Goal: Task Accomplishment & Management: Complete application form

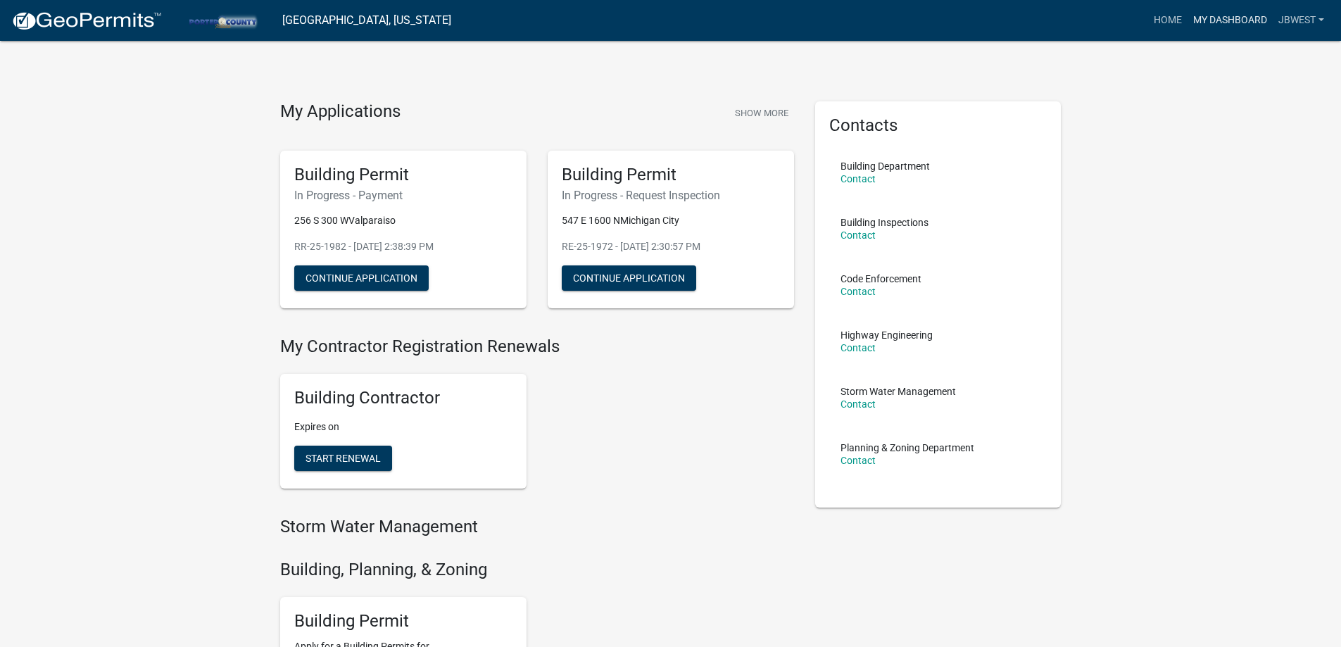
click at [1216, 27] on link "My Dashboard" at bounding box center [1230, 20] width 85 height 27
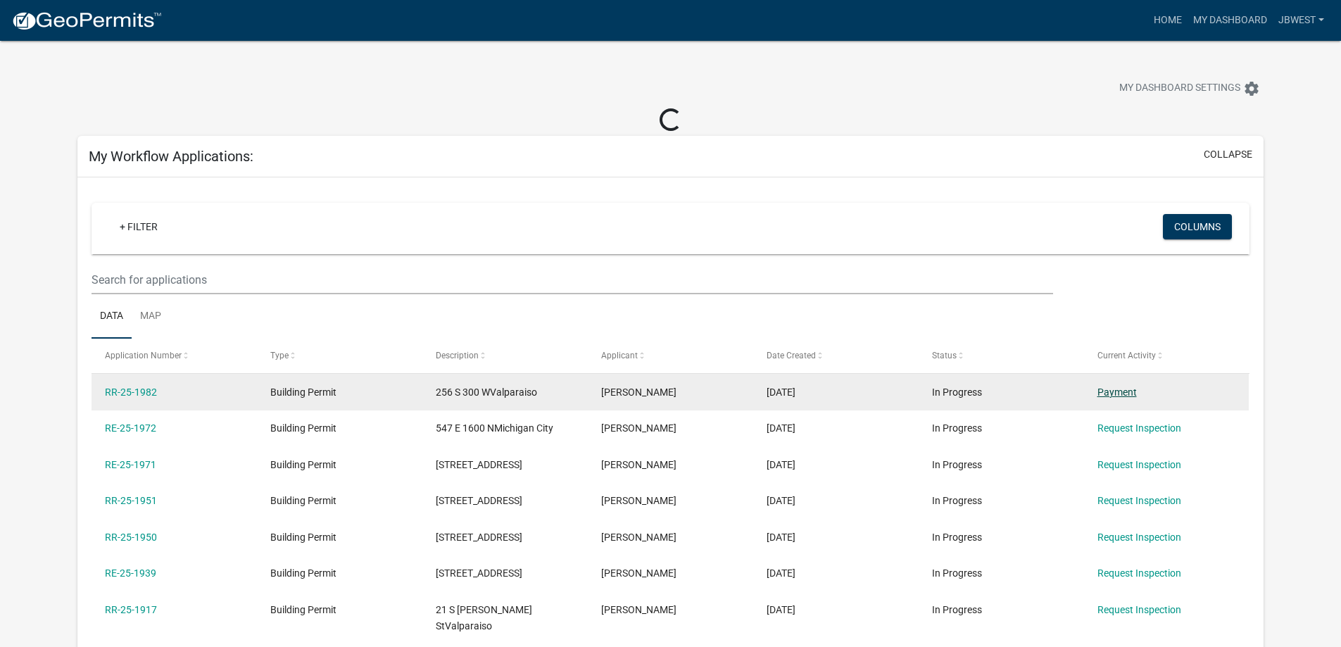
click at [1119, 396] on link "Payment" at bounding box center [1116, 391] width 39 height 11
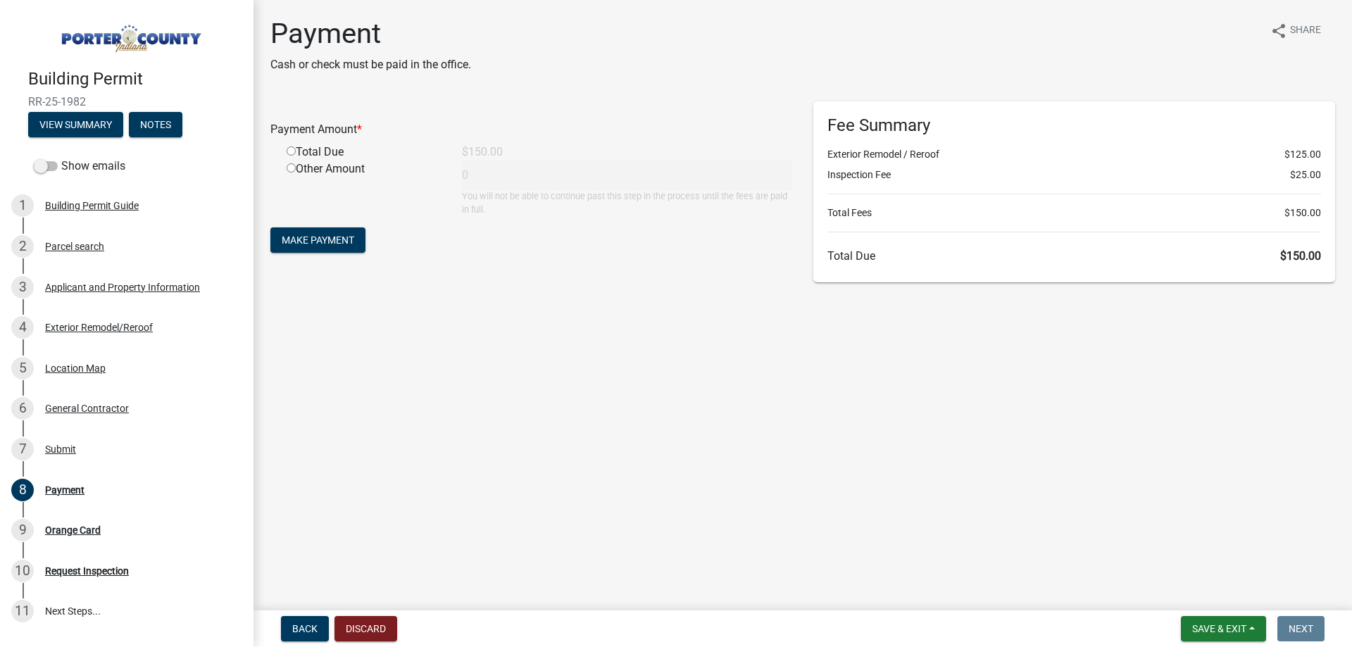
click at [287, 148] on input "radio" at bounding box center [291, 150] width 9 height 9
radio input "true"
type input "150"
click at [344, 236] on span "Make Payment" at bounding box center [318, 239] width 73 height 11
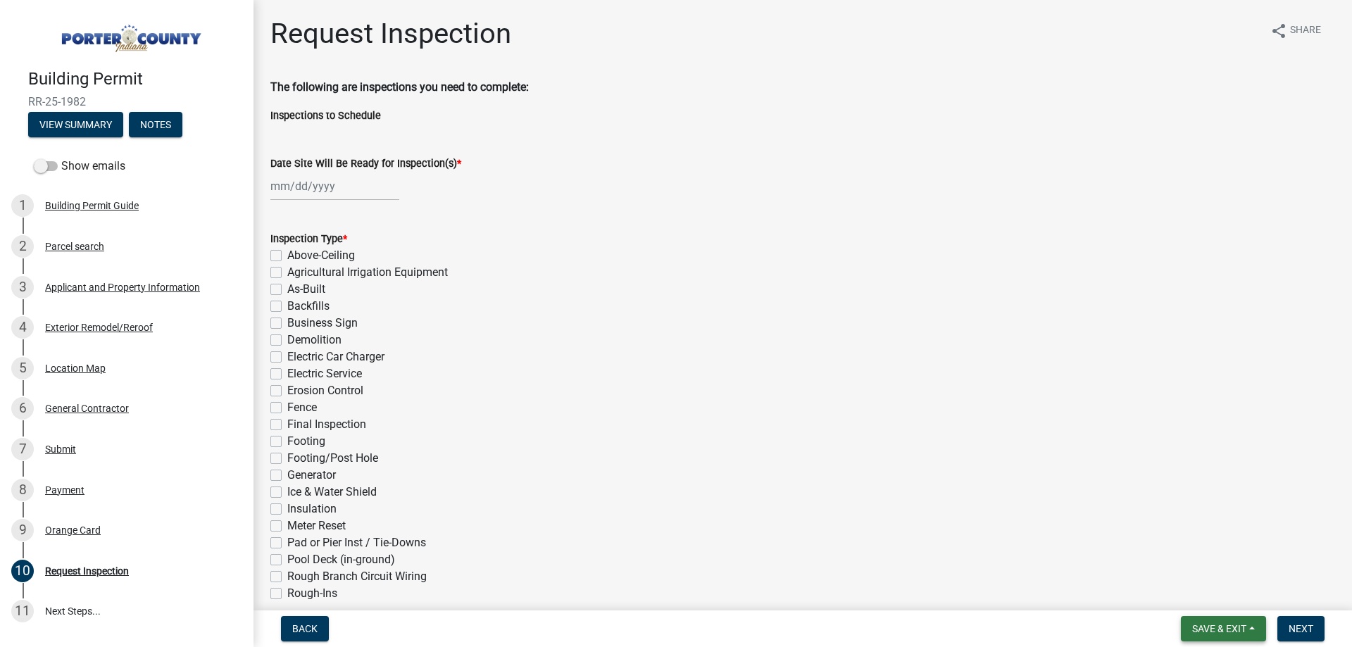
click at [1218, 636] on button "Save & Exit" at bounding box center [1223, 628] width 85 height 25
click at [1209, 600] on button "Save & Exit" at bounding box center [1209, 592] width 113 height 34
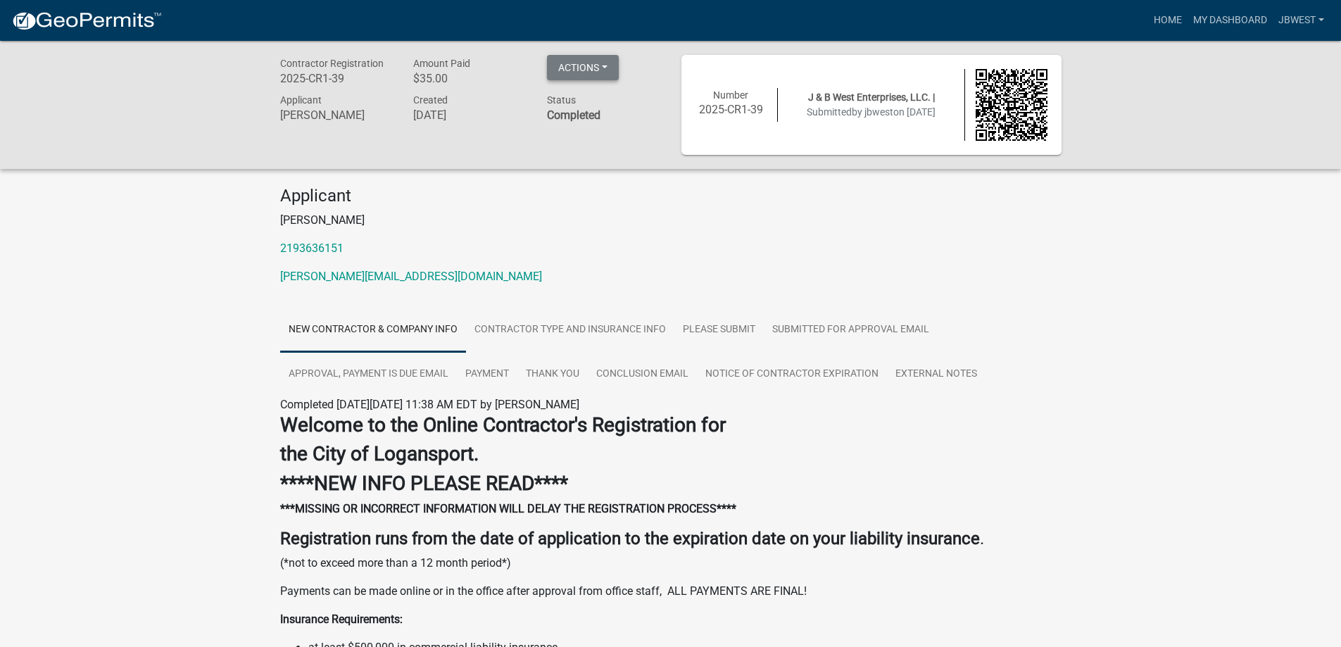
click at [574, 64] on button "Actions" at bounding box center [583, 67] width 72 height 25
click at [464, 148] on div "Contractor Registration 2025-CR1-39 Amount Paid $35.00 Actions View receipt Pri…" at bounding box center [470, 105] width 401 height 100
click at [1300, 32] on link "jbwest" at bounding box center [1301, 20] width 57 height 27
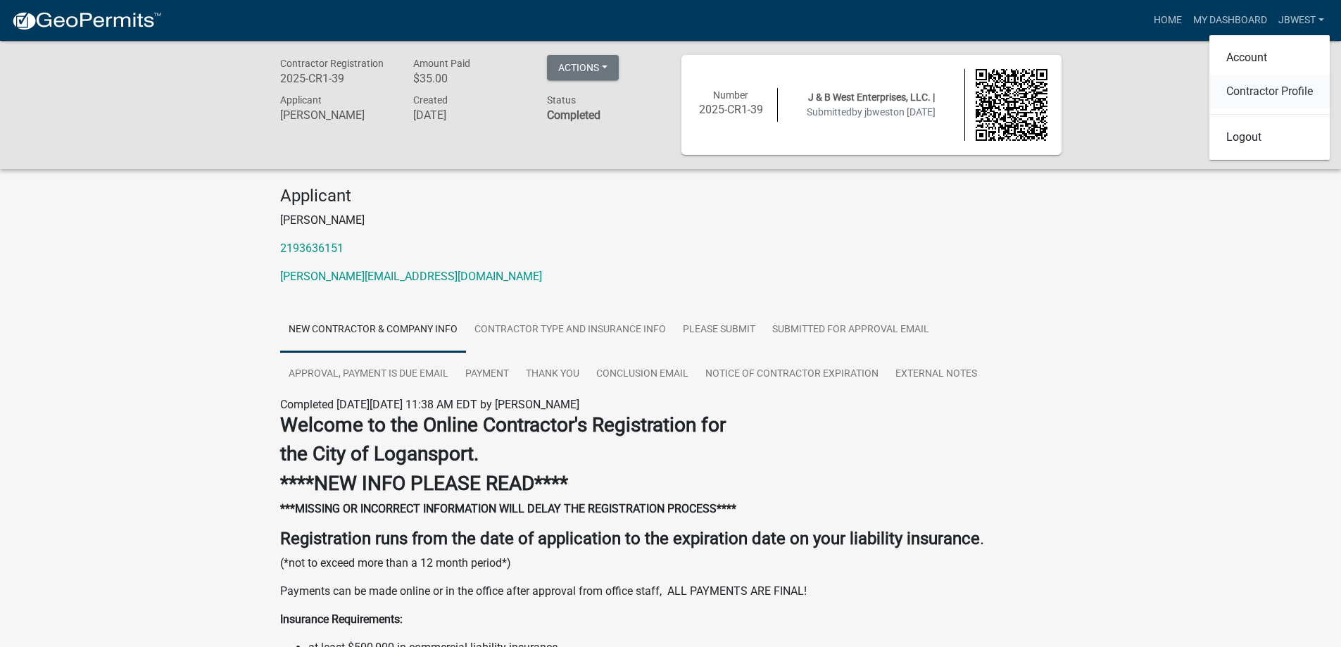
click at [1262, 96] on link "Contractor Profile" at bounding box center [1269, 92] width 120 height 34
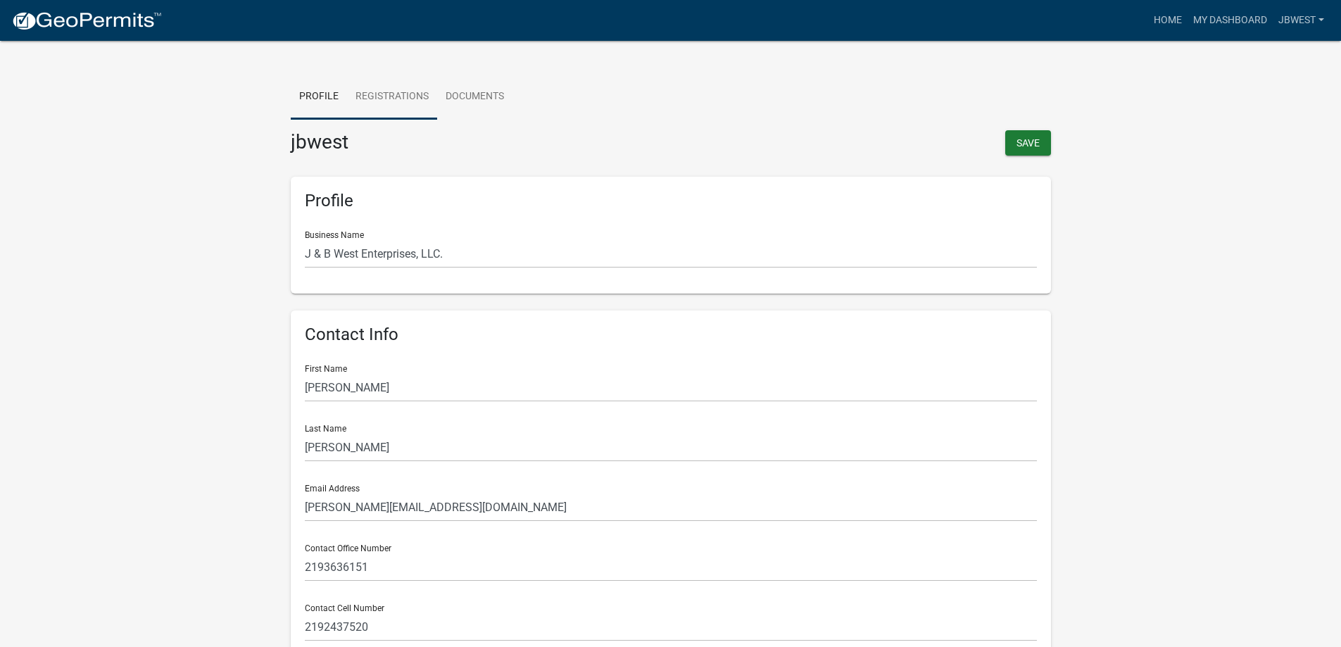
click at [373, 99] on link "Registrations" at bounding box center [392, 97] width 90 height 45
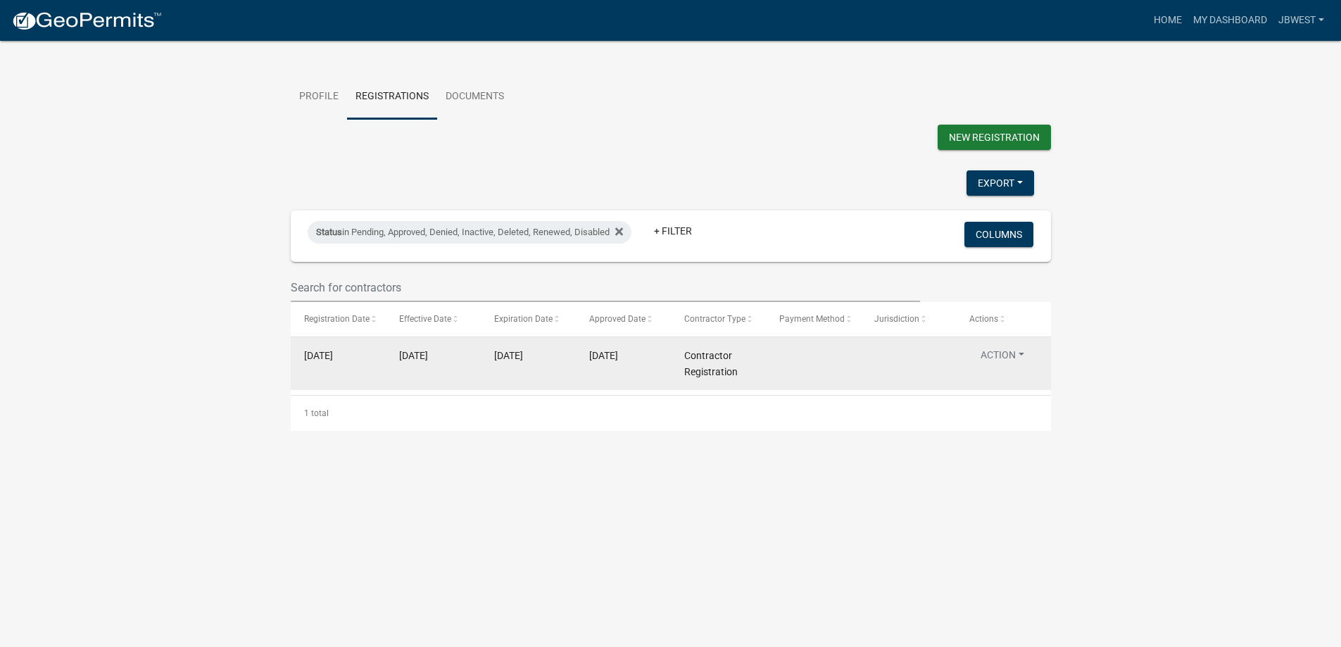
click at [1010, 362] on button "Action" at bounding box center [1002, 358] width 66 height 20
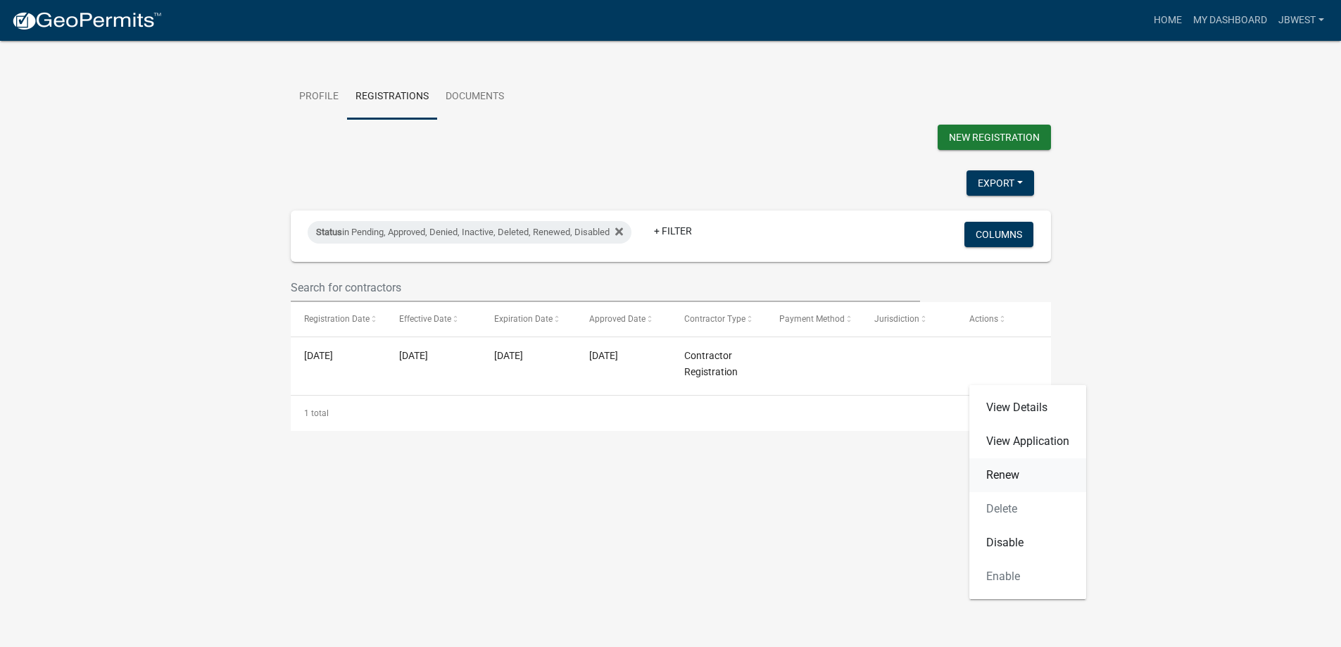
click at [1051, 481] on link "Renew" at bounding box center [1027, 475] width 117 height 34
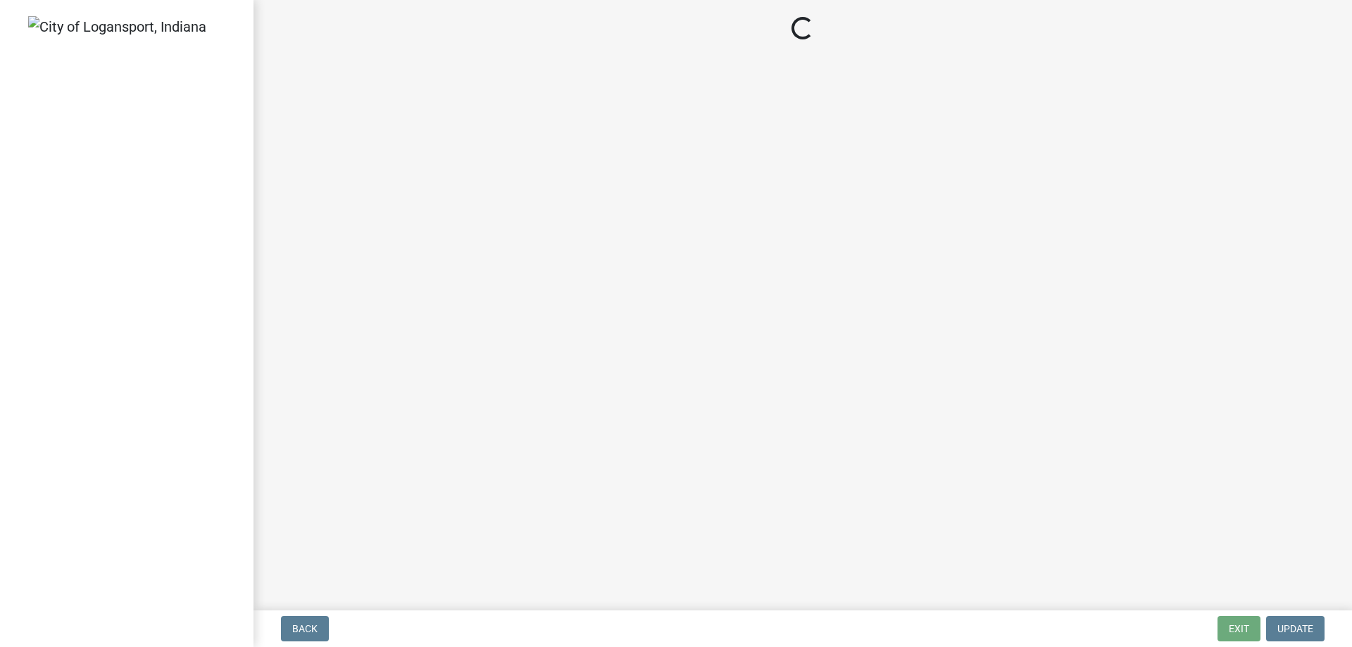
select select "IN"
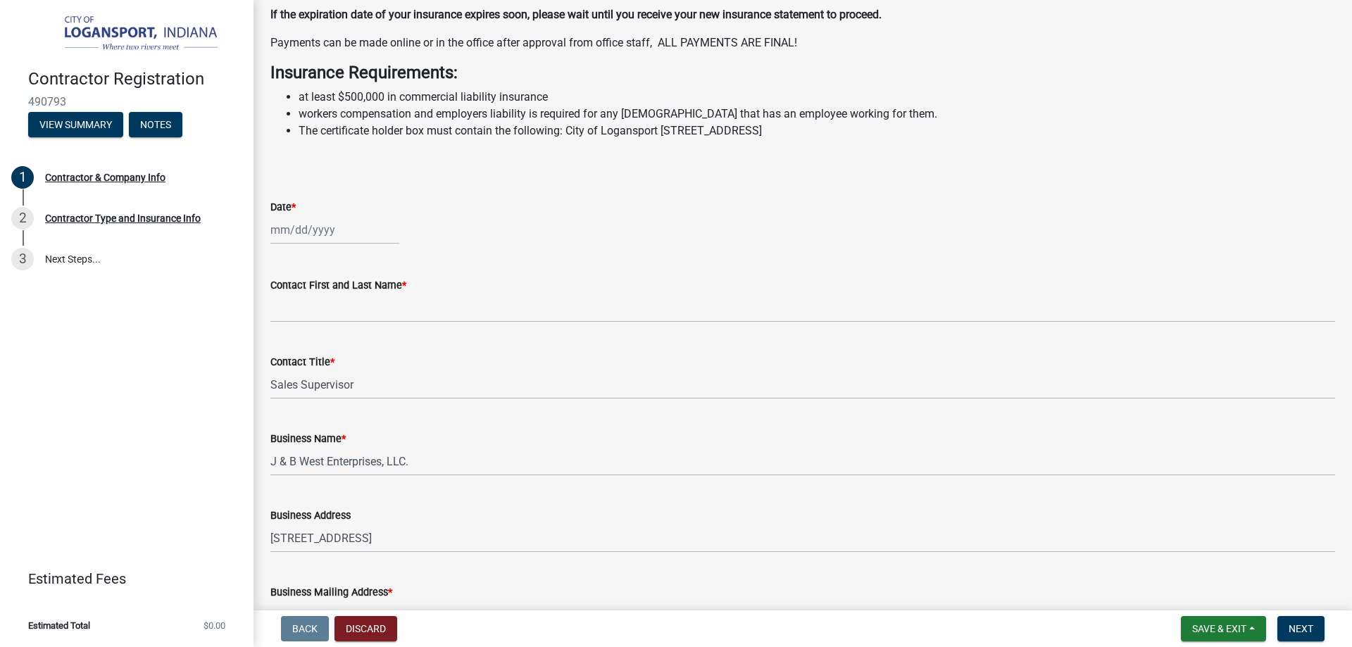
scroll to position [422, 0]
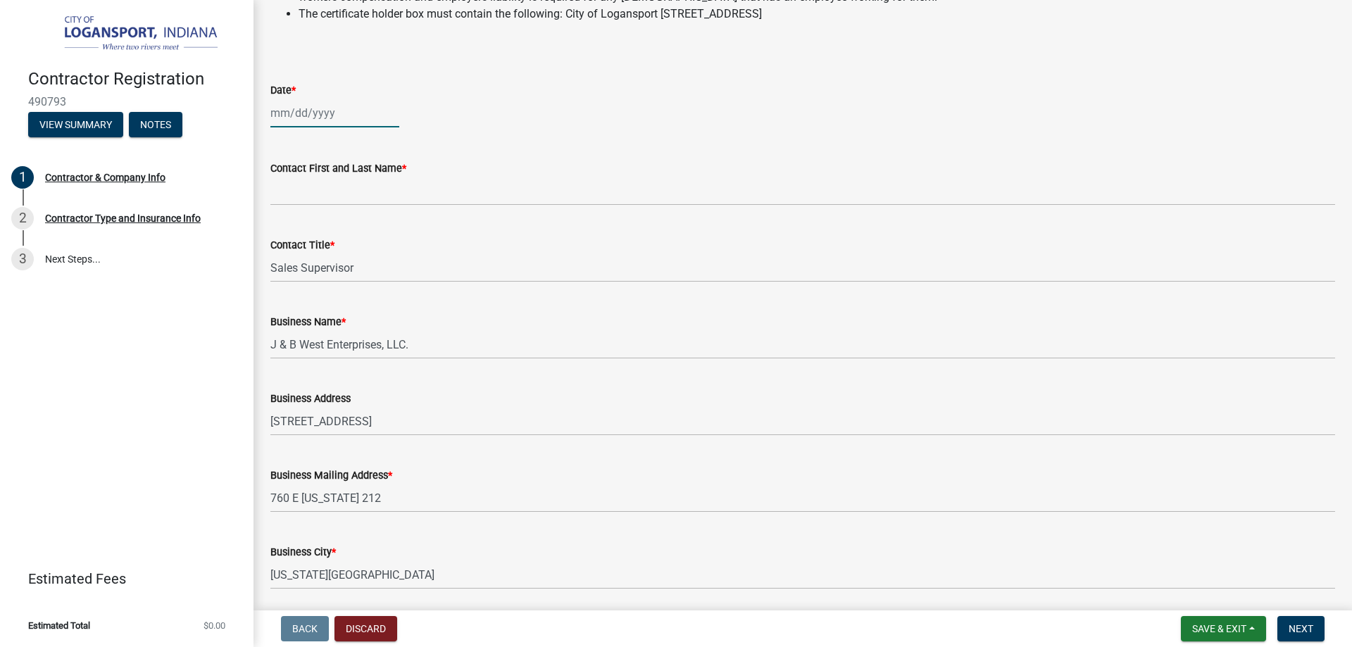
click at [357, 127] on div at bounding box center [334, 113] width 129 height 29
select select "10"
select select "2025"
click at [382, 222] on div "10" at bounding box center [374, 210] width 23 height 23
type input "10/10/2025"
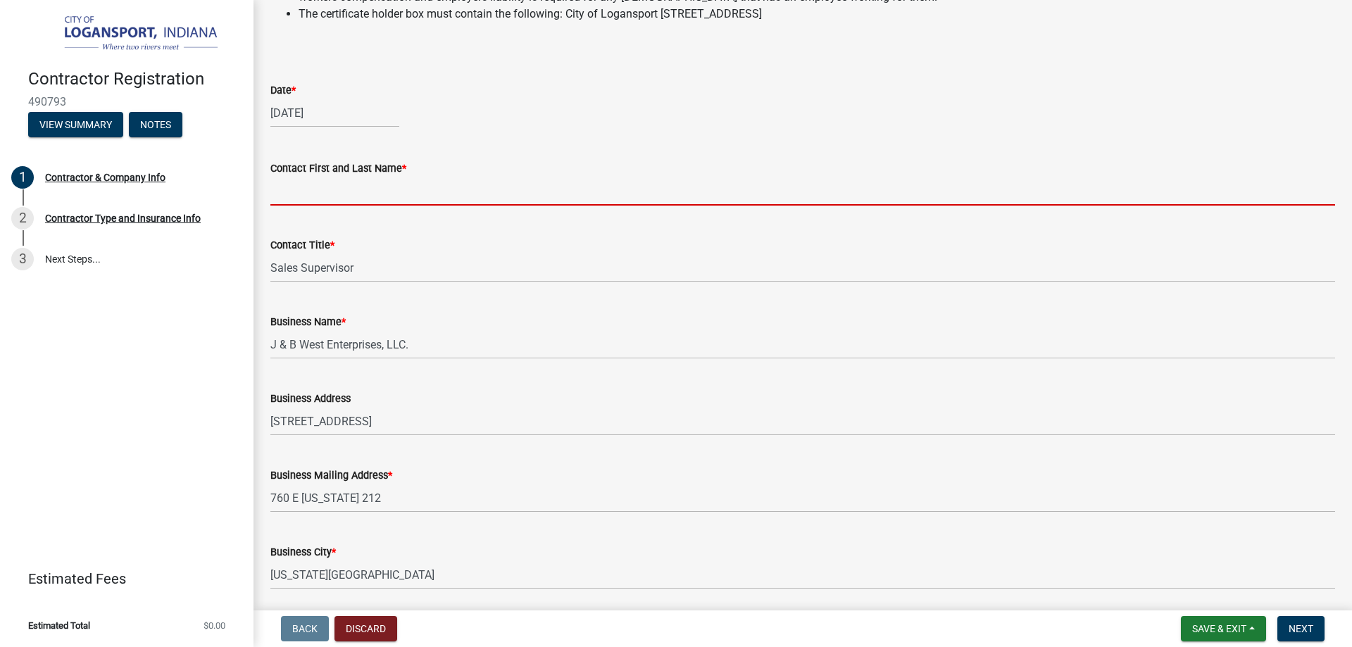
click at [393, 206] on input "Contact First and Last Name *" at bounding box center [802, 191] width 1064 height 29
type input "Jessica Briscoe"
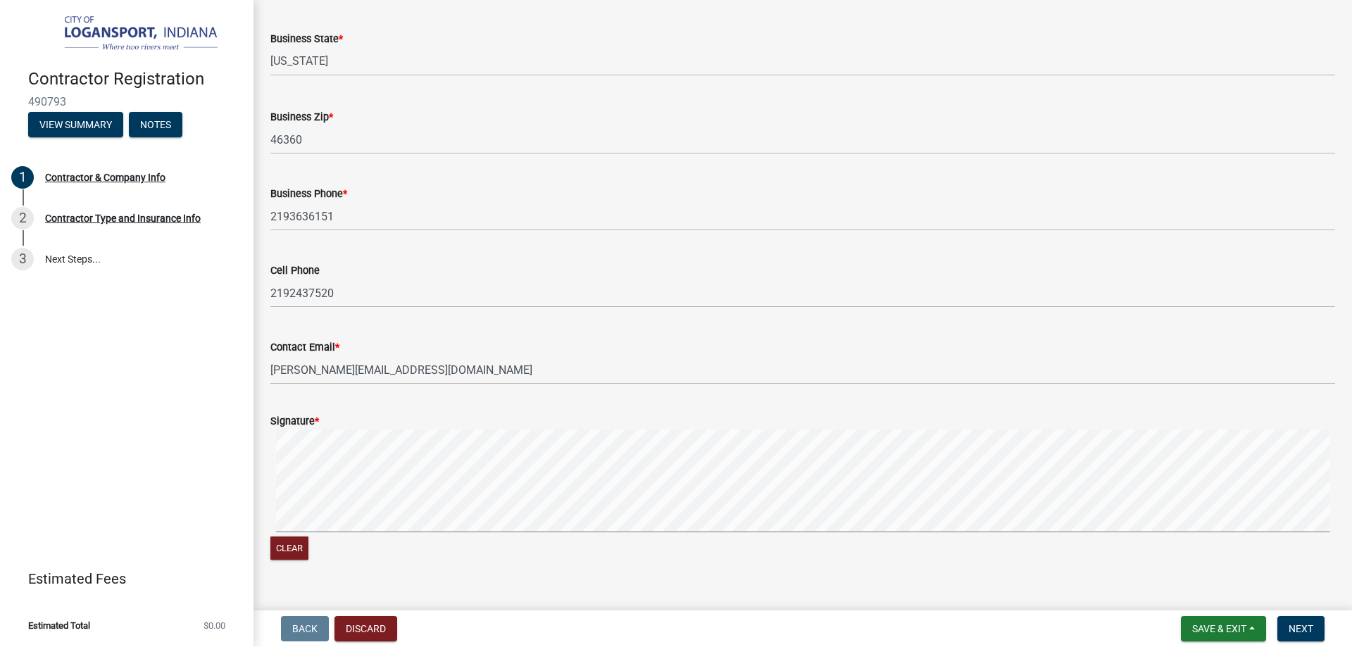
scroll to position [1082, 0]
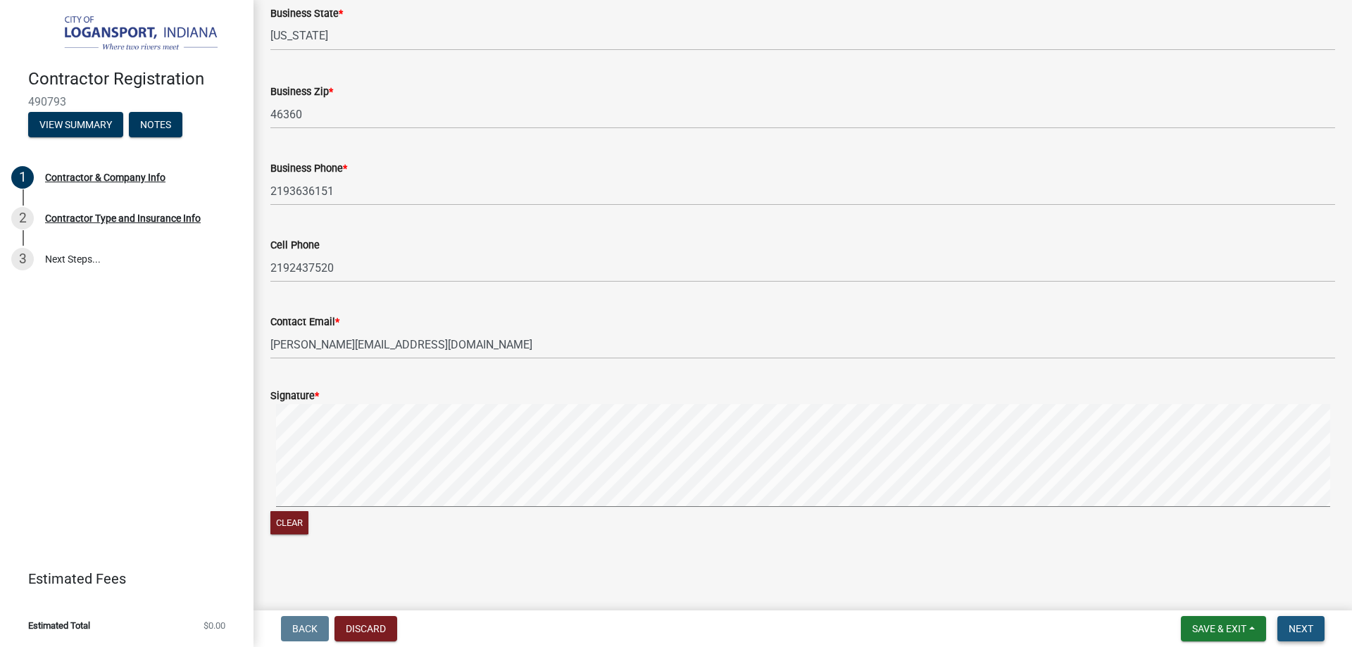
drag, startPoint x: 1316, startPoint y: 625, endPoint x: 1295, endPoint y: 617, distance: 22.5
click at [1313, 627] on button "Next" at bounding box center [1300, 628] width 47 height 25
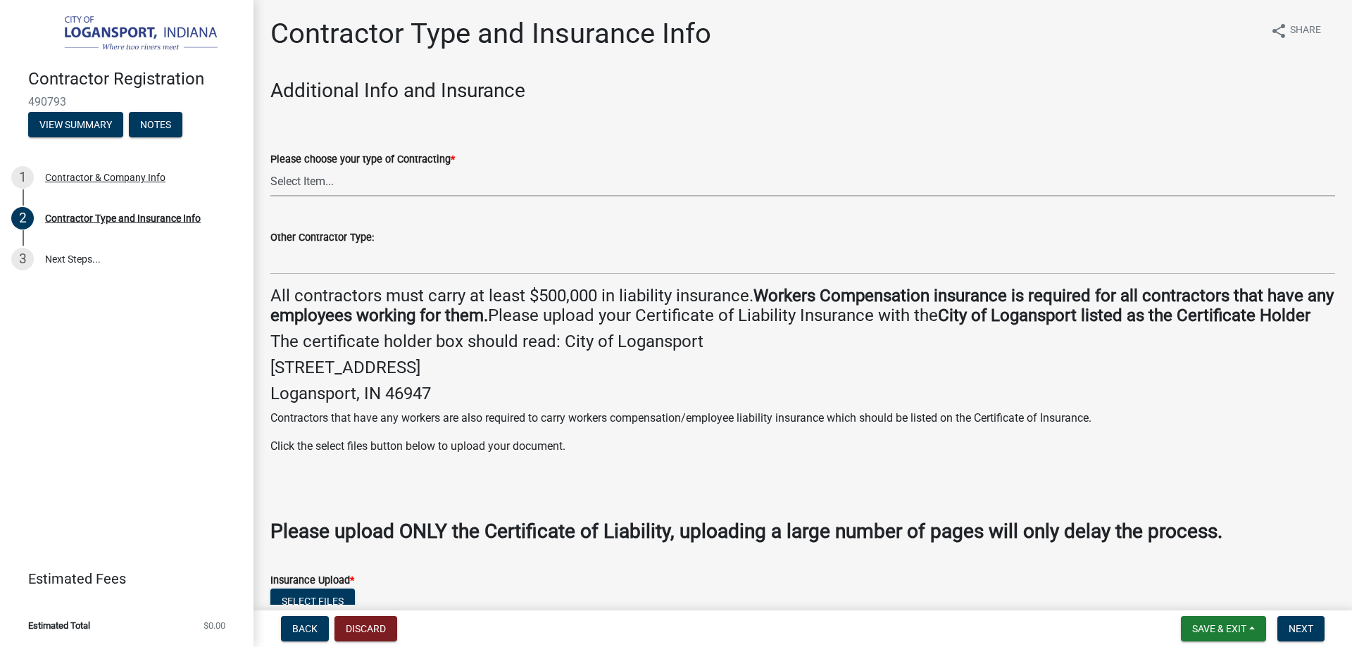
click at [529, 184] on select "Select Item... Plumber General HVAC Other Roofer Tree Service Demolition" at bounding box center [802, 182] width 1064 height 29
click at [270, 168] on select "Select Item... Plumber General HVAC Other Roofer Tree Service Demolition" at bounding box center [802, 182] width 1064 height 29
select select "03705ffd-7527-4ddb-a600-46f4763bc457"
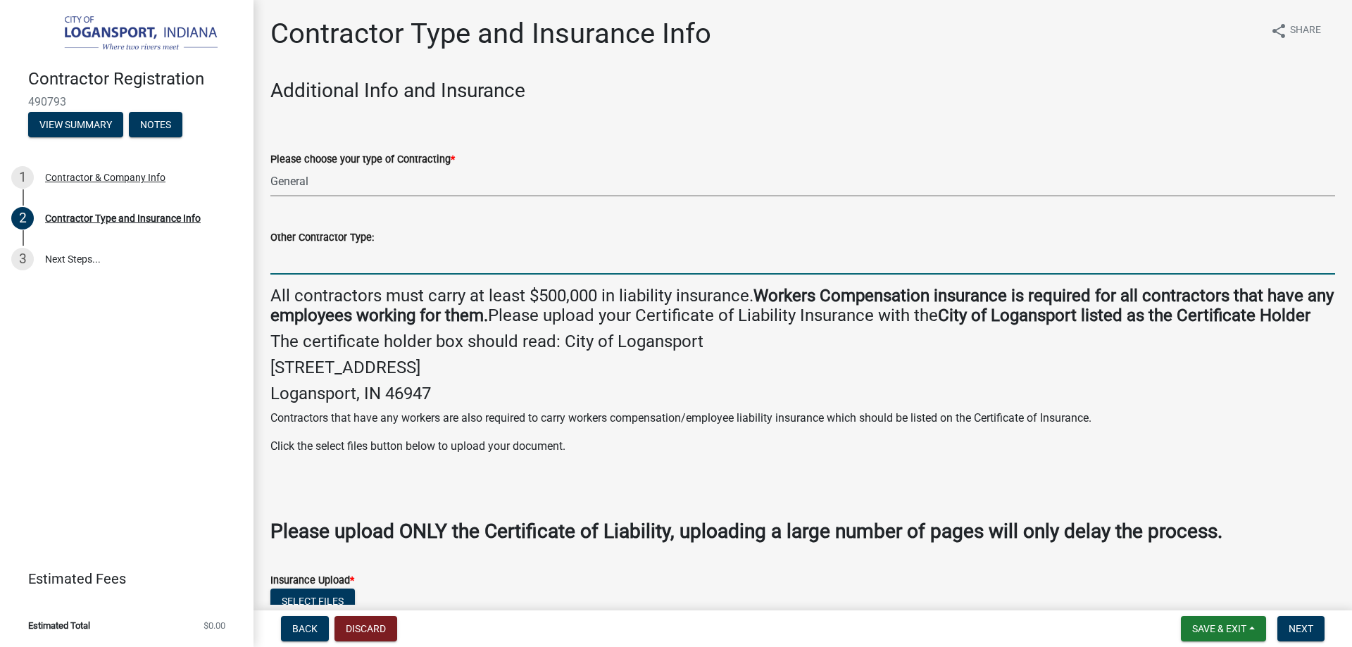
click at [540, 263] on input "Other Contractor Type:" at bounding box center [802, 260] width 1064 height 29
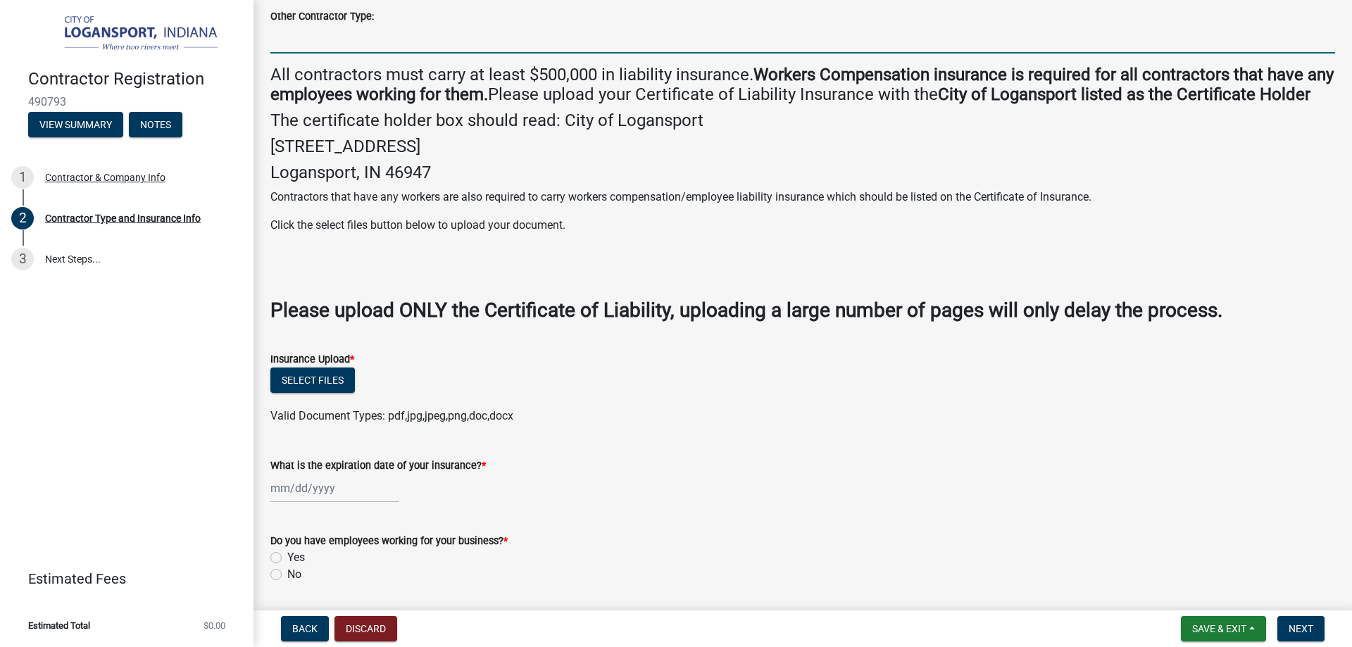
scroll to position [282, 0]
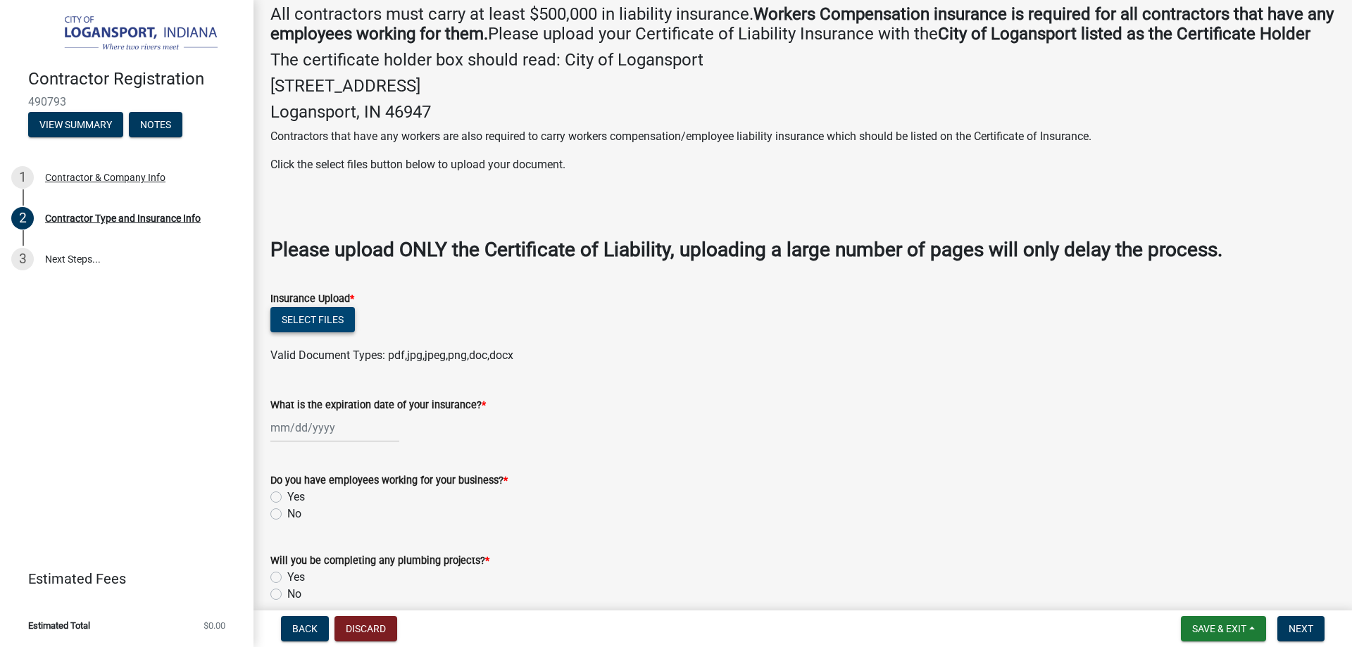
click at [303, 332] on button "Select files" at bounding box center [312, 319] width 84 height 25
click at [291, 336] on div "Select files" at bounding box center [802, 321] width 1064 height 29
click at [308, 332] on button "Select files" at bounding box center [312, 319] width 84 height 25
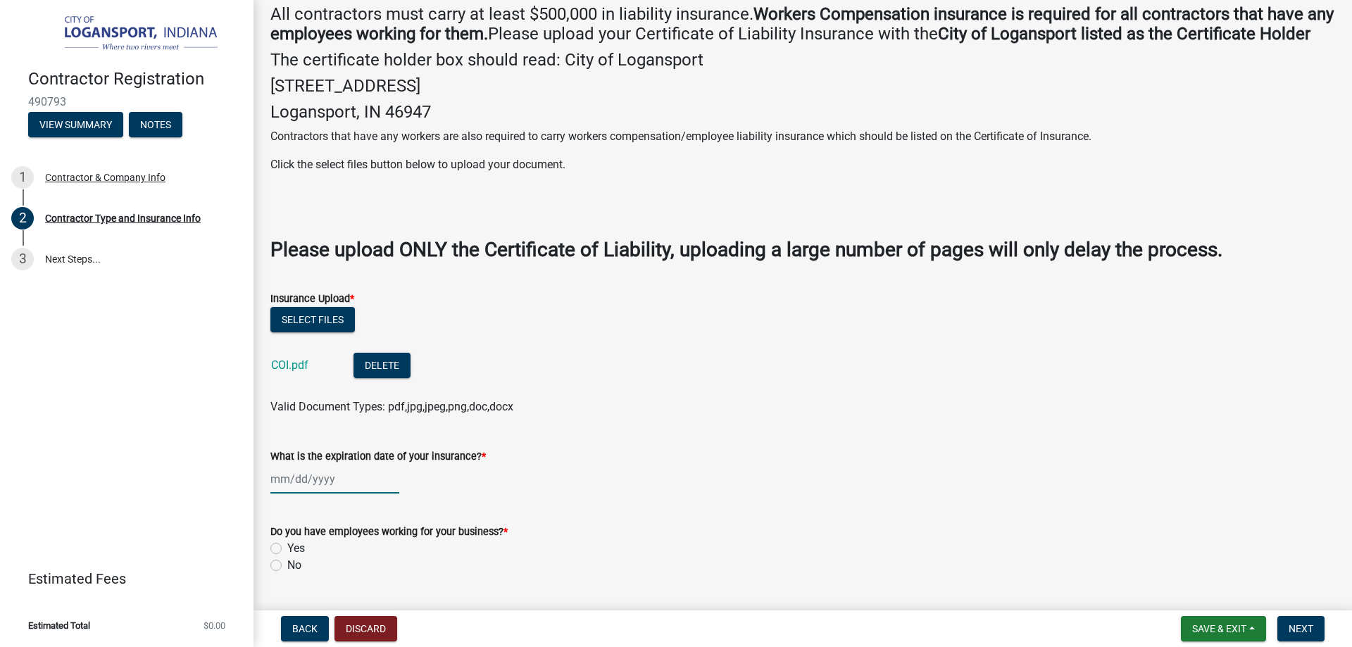
click at [340, 493] on div at bounding box center [334, 479] width 129 height 29
select select "10"
select select "2025"
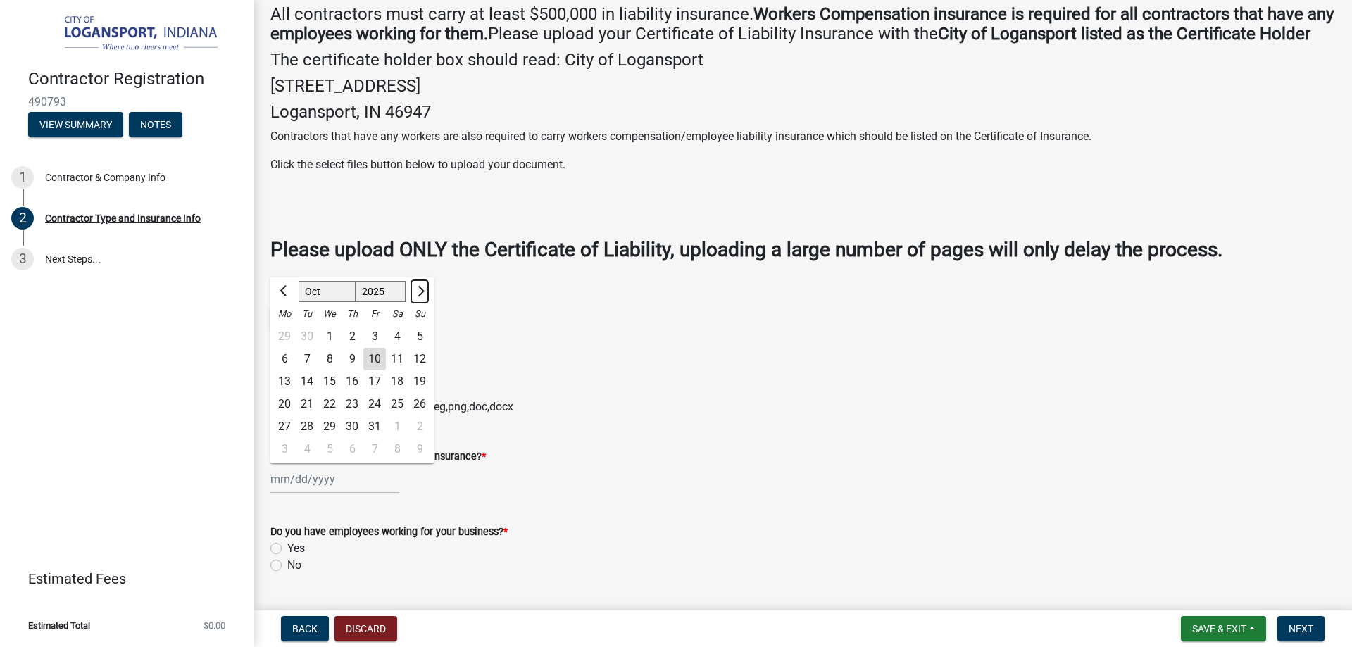
click at [412, 303] on button "Next month" at bounding box center [419, 291] width 17 height 23
select select "11"
click at [331, 370] on div "5" at bounding box center [329, 359] width 23 height 23
type input "11/05/2025"
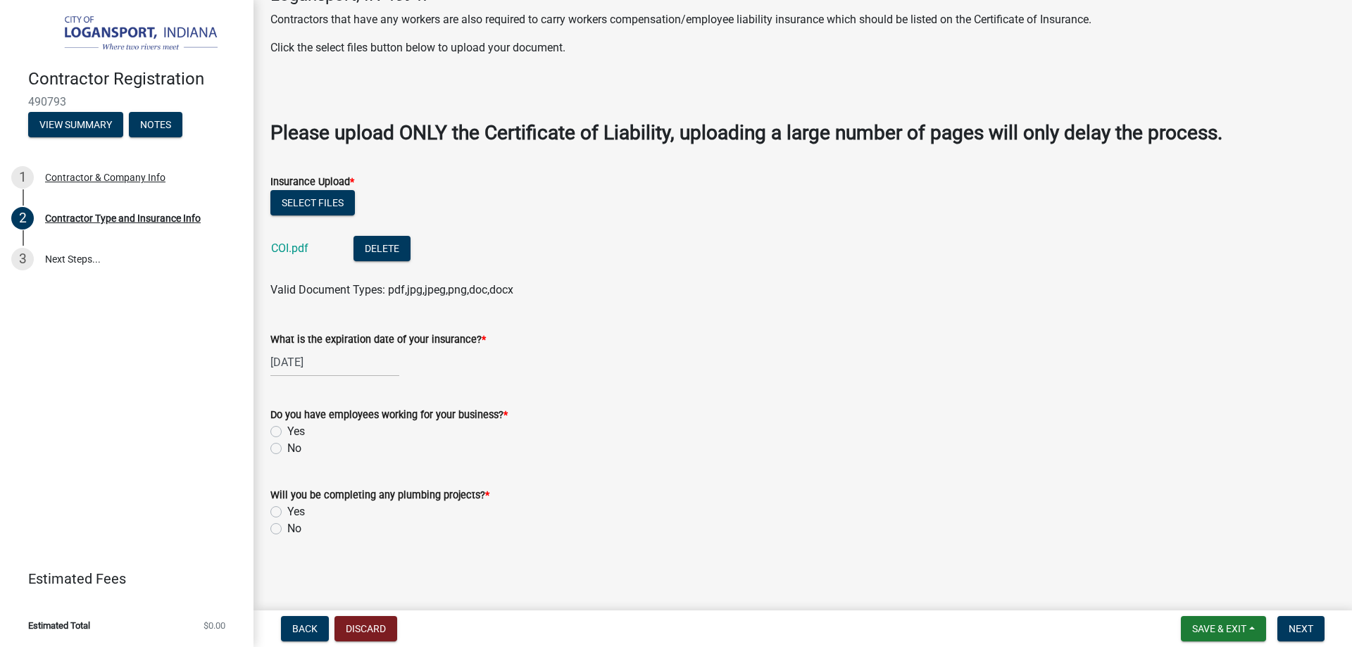
scroll to position [419, 0]
click at [299, 431] on label "Yes" at bounding box center [296, 431] width 18 height 17
click at [296, 431] on input "Yes" at bounding box center [291, 427] width 9 height 9
radio input "true"
click at [294, 531] on label "No" at bounding box center [294, 528] width 14 height 17
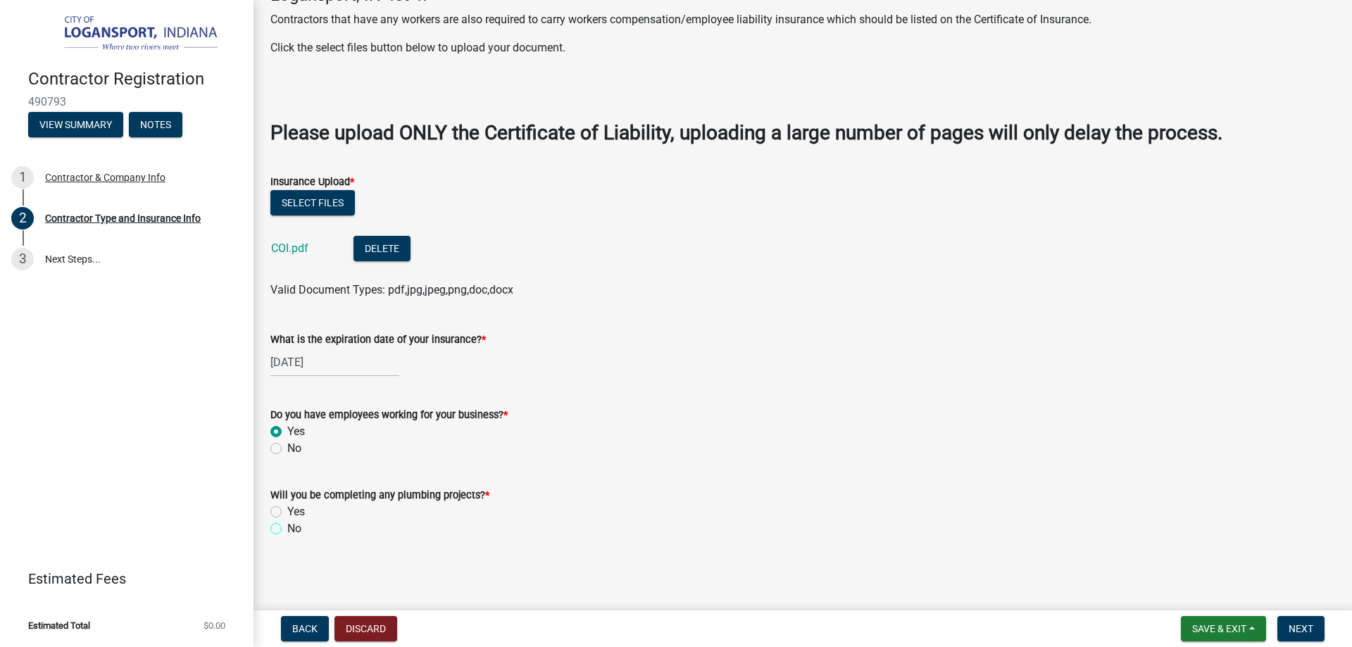
click at [294, 529] on input "No" at bounding box center [291, 524] width 9 height 9
radio input "true"
click at [1292, 629] on span "Next" at bounding box center [1300, 628] width 25 height 11
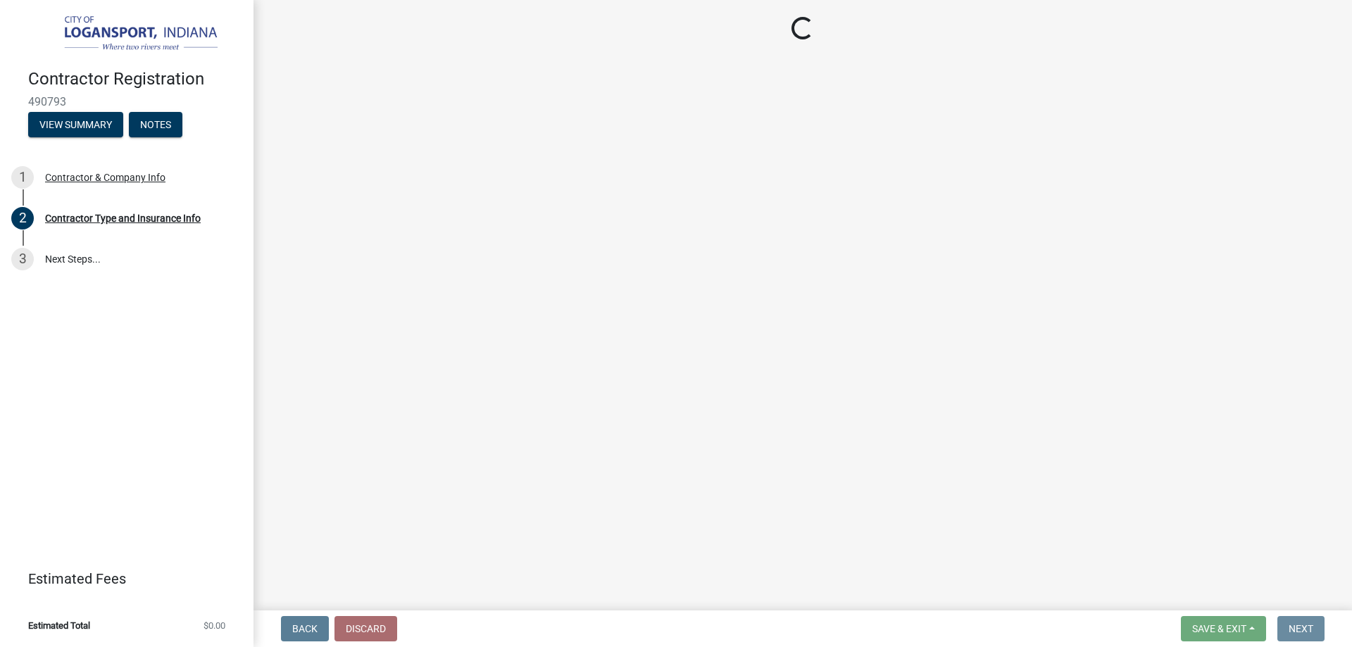
scroll to position [0, 0]
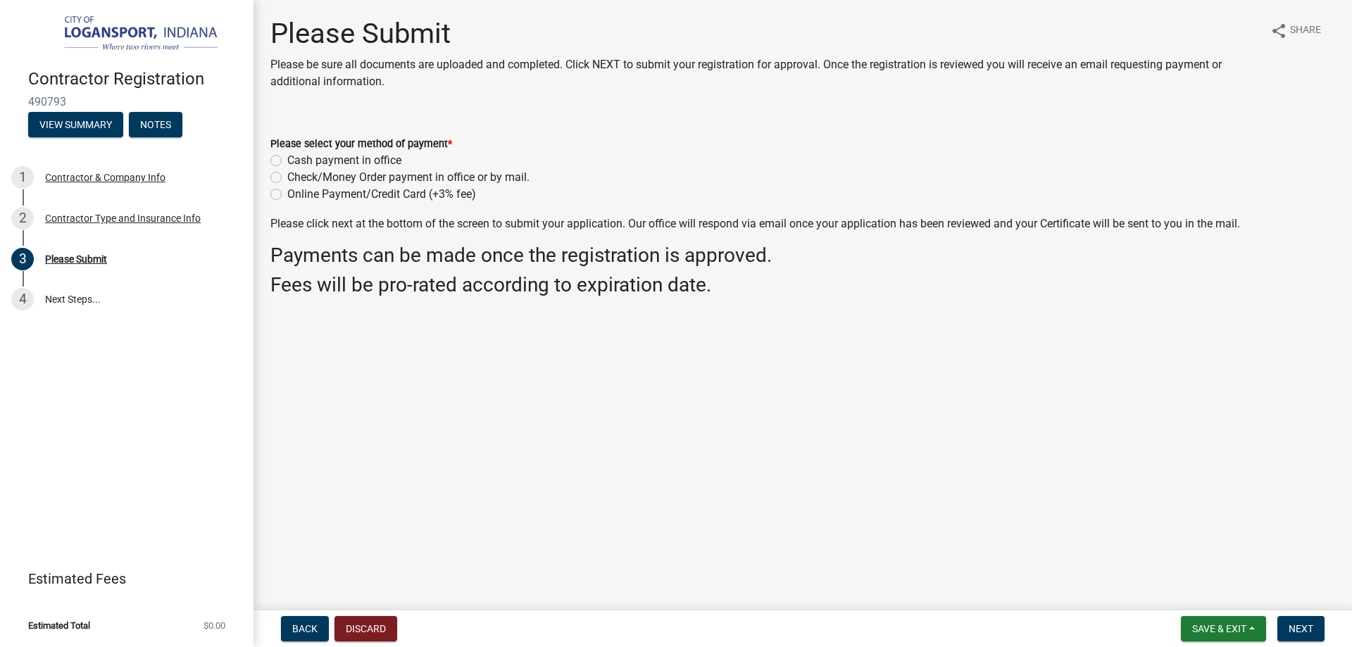
click at [336, 192] on label "Online Payment/Credit Card (+3% fee)" at bounding box center [381, 194] width 189 height 17
click at [296, 192] on input "Online Payment/Credit Card (+3% fee)" at bounding box center [291, 190] width 9 height 9
radio input "true"
drag, startPoint x: 1292, startPoint y: 622, endPoint x: 1297, endPoint y: 598, distance: 23.6
click at [1292, 620] on button "Next" at bounding box center [1300, 628] width 47 height 25
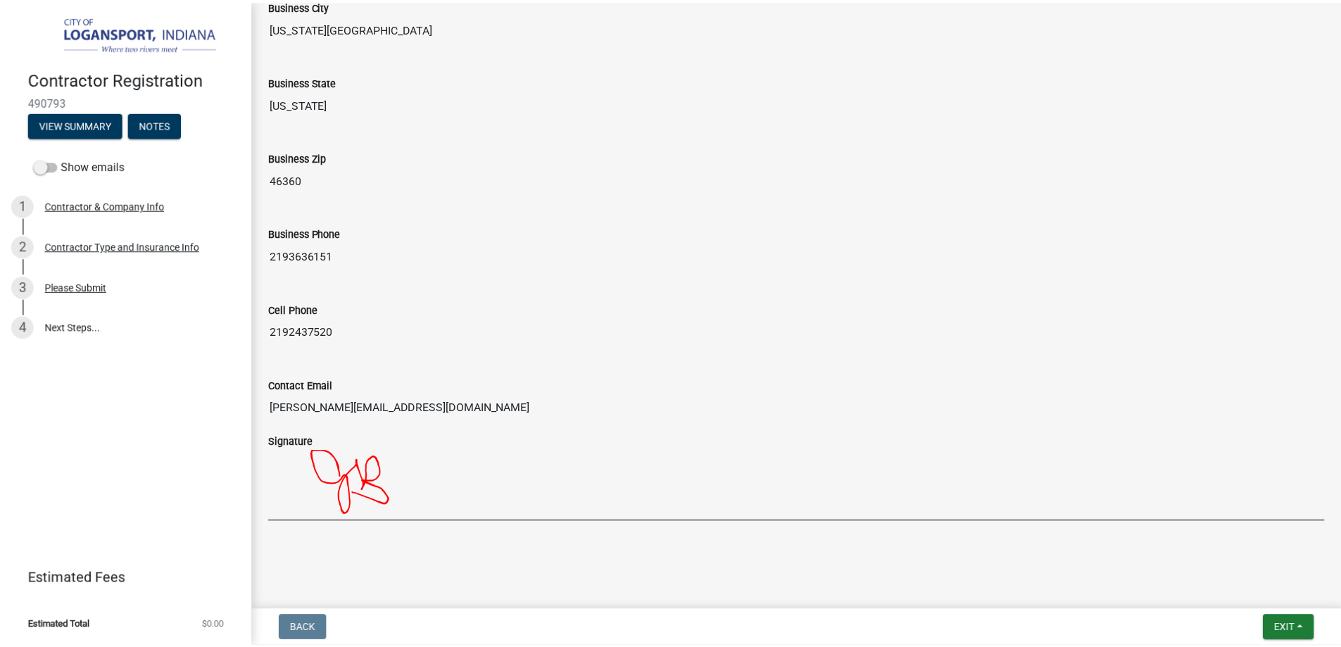
scroll to position [1079, 0]
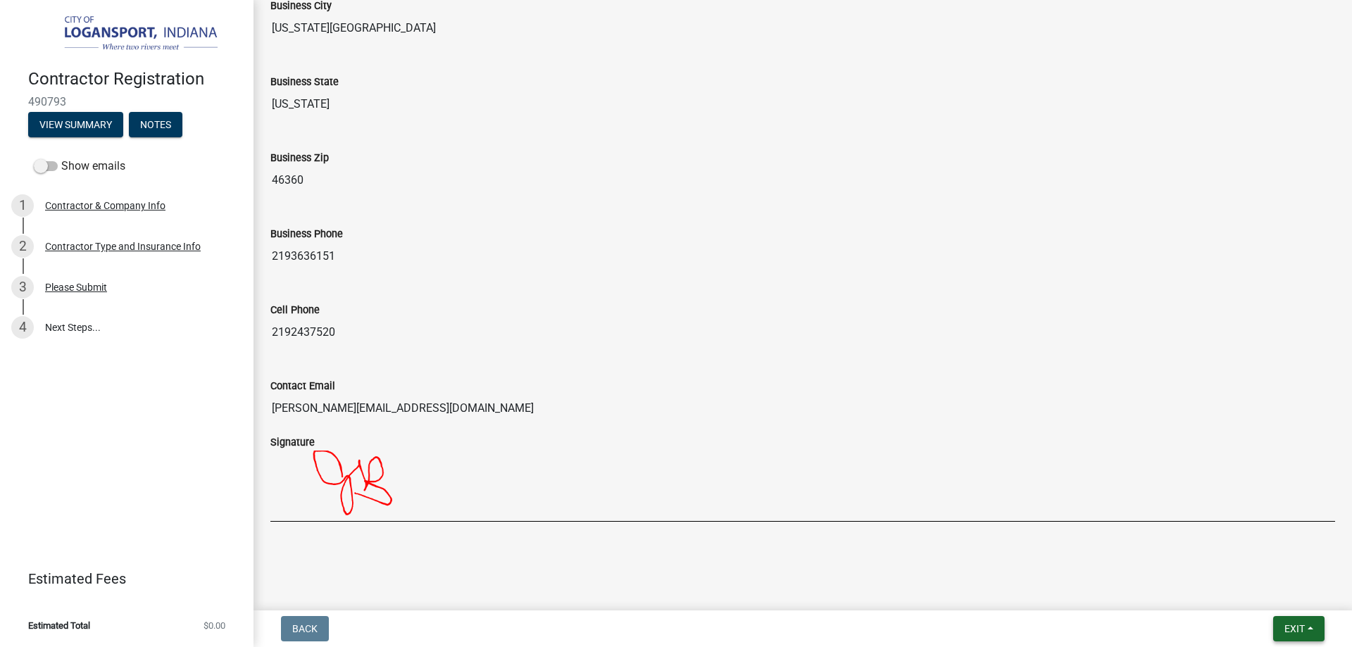
click at [1308, 639] on button "Exit" at bounding box center [1298, 628] width 51 height 25
click at [1283, 605] on button "Save & Exit" at bounding box center [1268, 592] width 113 height 34
